Goal: Transaction & Acquisition: Book appointment/travel/reservation

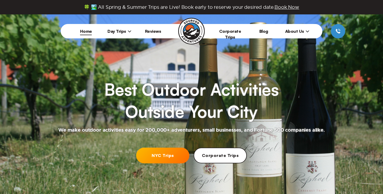
click at [163, 156] on link "NYC Trips" at bounding box center [162, 155] width 53 height 16
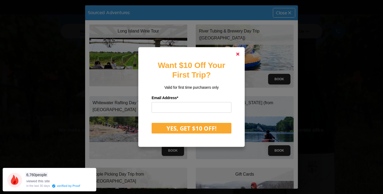
click at [237, 50] on link at bounding box center [237, 54] width 13 height 13
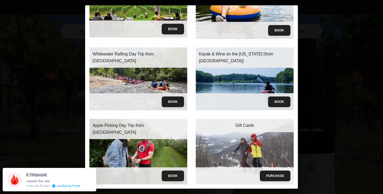
scroll to position [49, 0]
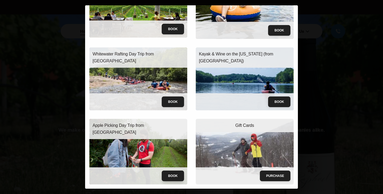
click at [173, 177] on button "Book" at bounding box center [173, 175] width 22 height 11
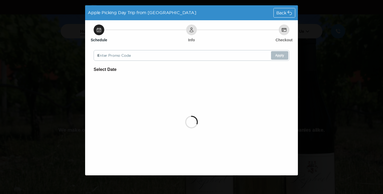
scroll to position [0, 0]
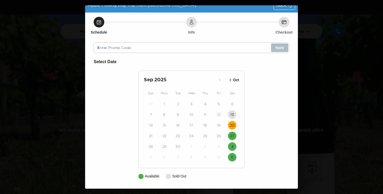
click at [232, 127] on time "20" at bounding box center [232, 124] width 5 height 5
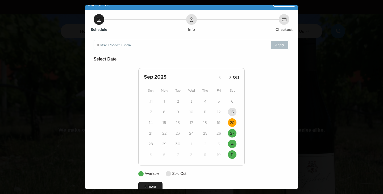
scroll to position [11, 0]
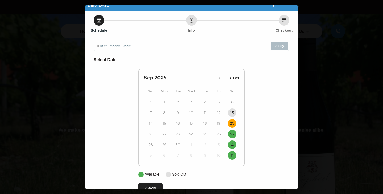
click at [191, 23] on div "Info" at bounding box center [191, 20] width 11 height 11
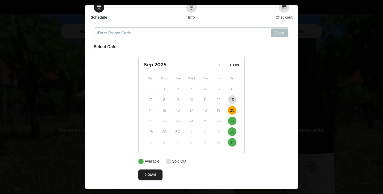
scroll to position [24, 0]
click at [149, 176] on button "9:00AM" at bounding box center [150, 174] width 24 height 11
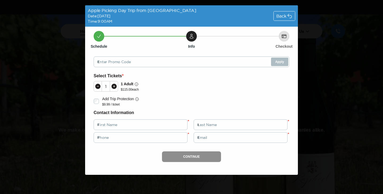
scroll to position [0, 0]
click at [116, 87] on icon at bounding box center [113, 86] width 5 height 5
click at [224, 68] on div "Schedule Info Checkout Enter Promo Code Apply Select Tickets * 2 1 Adult $ 115.…" at bounding box center [191, 101] width 213 height 148
click at [290, 18] on icon at bounding box center [289, 15] width 5 height 5
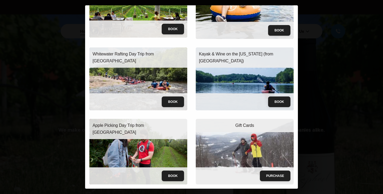
scroll to position [49, 0]
click at [119, 131] on div "Apple Picking Day Trip from [GEOGRAPHIC_DATA]" at bounding box center [138, 129] width 98 height 20
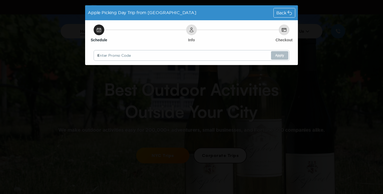
scroll to position [0, 0]
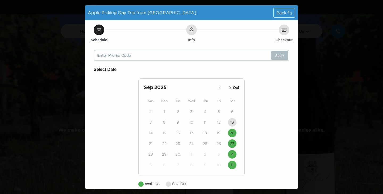
click at [290, 13] on icon at bounding box center [289, 12] width 5 height 5
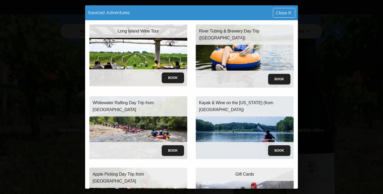
click at [282, 17] on div "Close" at bounding box center [284, 12] width 22 height 9
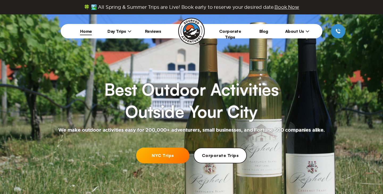
click at [112, 33] on span "Day Trips" at bounding box center [119, 30] width 24 height 5
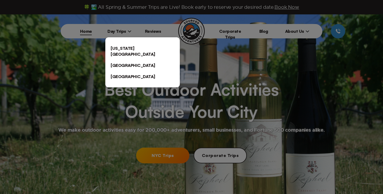
click at [114, 44] on link "[US_STATE][GEOGRAPHIC_DATA]" at bounding box center [142, 51] width 74 height 17
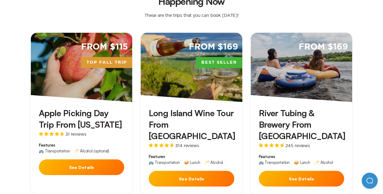
click at [89, 159] on button "See Details" at bounding box center [81, 167] width 85 height 16
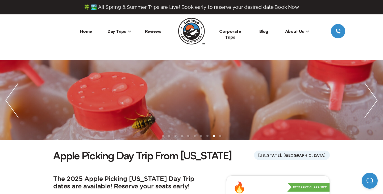
click at [120, 32] on span "Day Trips" at bounding box center [119, 30] width 24 height 5
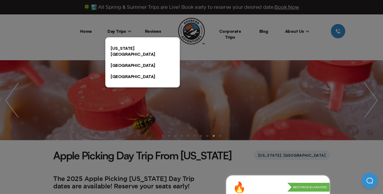
click at [145, 26] on div at bounding box center [191, 97] width 383 height 194
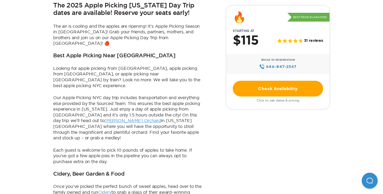
scroll to position [173, 0]
click at [252, 94] on link "Check Availability" at bounding box center [278, 89] width 90 height 16
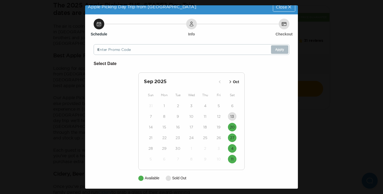
scroll to position [6, 0]
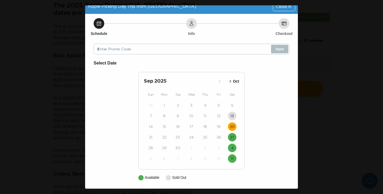
click at [236, 126] on button "20" at bounding box center [232, 126] width 9 height 9
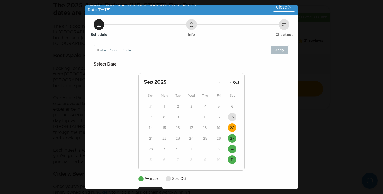
scroll to position [24, 0]
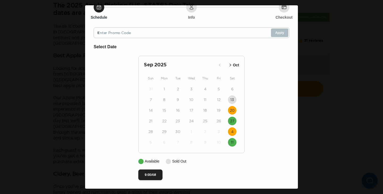
click at [231, 132] on time "4" at bounding box center [232, 131] width 2 height 5
click at [154, 174] on button "9:00AM" at bounding box center [150, 174] width 24 height 11
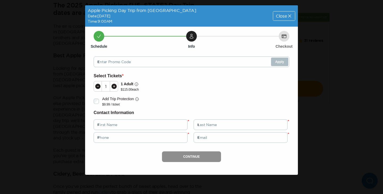
scroll to position [0, 0]
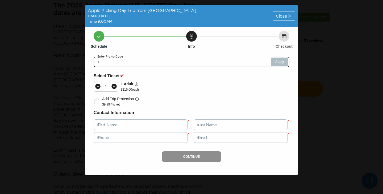
click at [198, 62] on input "text" at bounding box center [192, 61] width 196 height 11
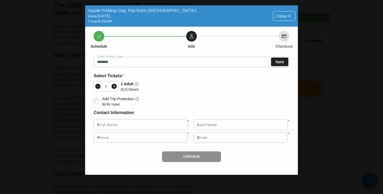
click at [111, 86] on icon at bounding box center [114, 86] width 6 height 6
click at [276, 62] on button "Apply" at bounding box center [279, 61] width 17 height 9
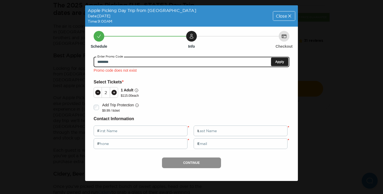
click at [114, 64] on input "********" at bounding box center [192, 61] width 196 height 11
drag, startPoint x: 115, startPoint y: 61, endPoint x: 66, endPoint y: 58, distance: 48.5
click at [66, 58] on div "Apple Picking Day Trip from [GEOGRAPHIC_DATA] Date: [DATE] Time: 9:00AM Close S…" at bounding box center [191, 97] width 383 height 194
type input "********"
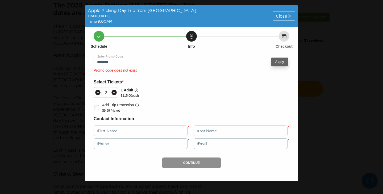
click at [275, 63] on button "Apply" at bounding box center [279, 61] width 17 height 9
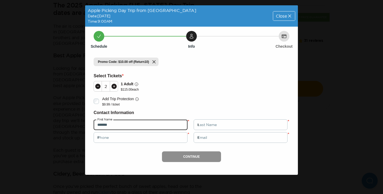
type input "*******"
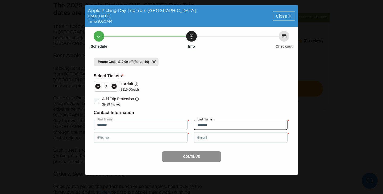
type input "*******"
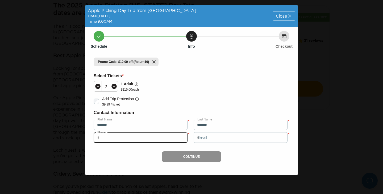
click at [178, 136] on input "tel" at bounding box center [141, 137] width 94 height 11
type input "**********"
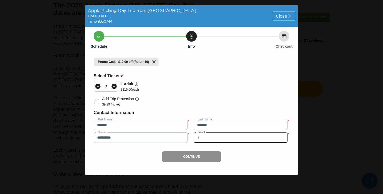
type input "**********"
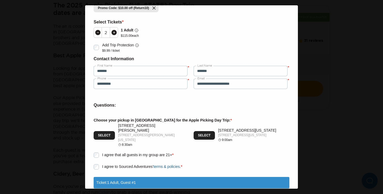
scroll to position [59, 0]
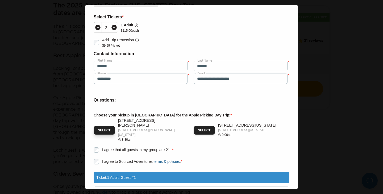
click at [110, 126] on button "Select" at bounding box center [104, 130] width 21 height 9
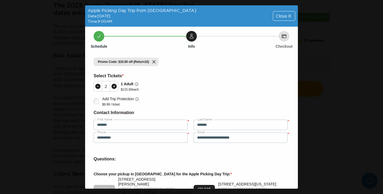
scroll to position [0, 0]
